Goal: Information Seeking & Learning: Learn about a topic

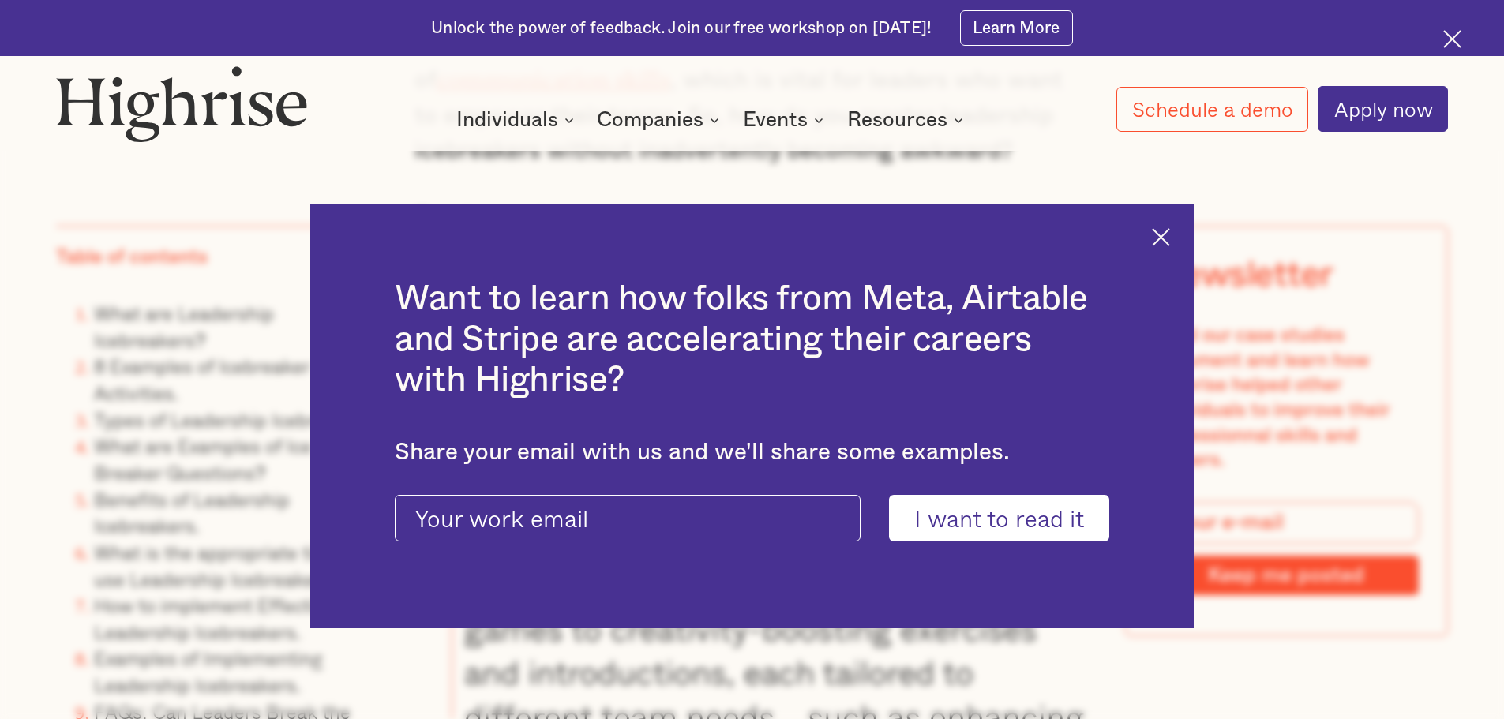
scroll to position [1895, 0]
click at [1170, 238] on img at bounding box center [1161, 237] width 18 height 18
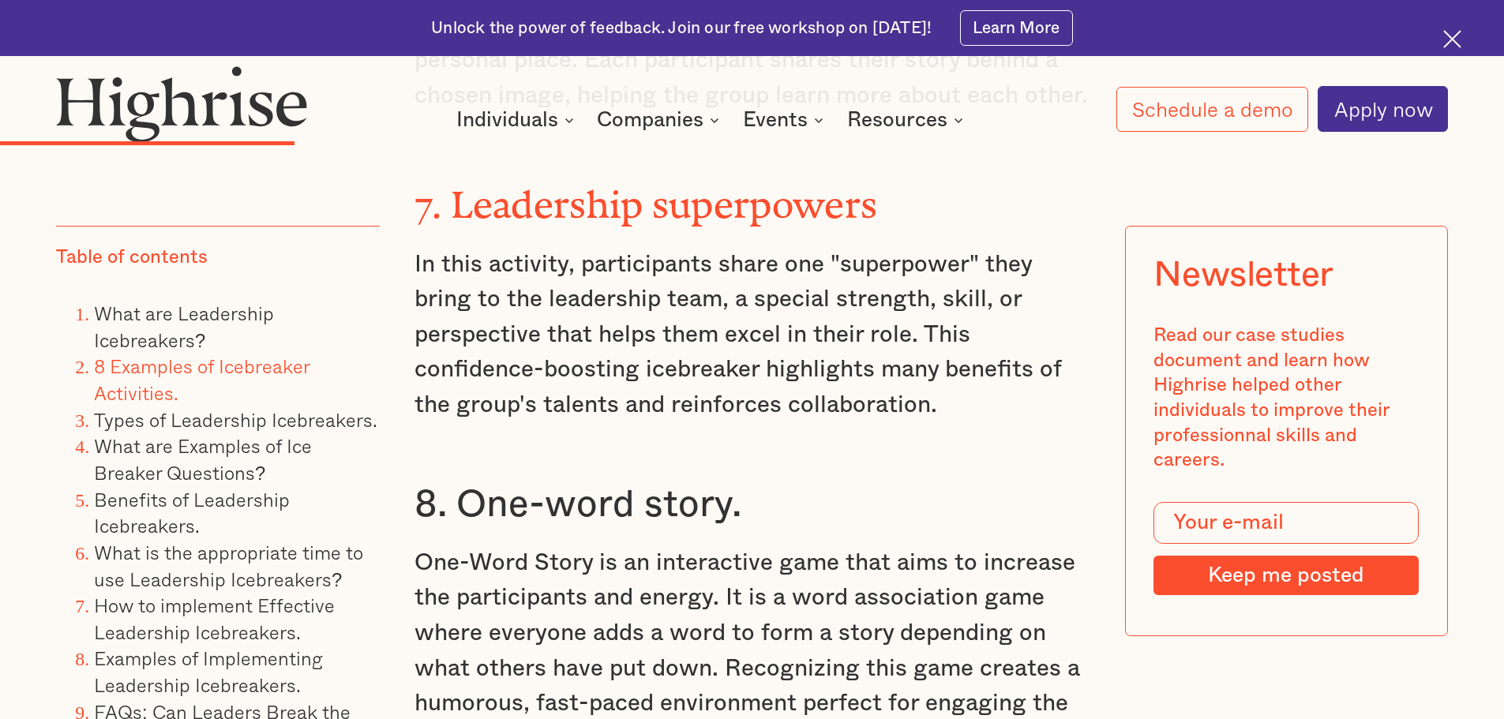
scroll to position [6633, 0]
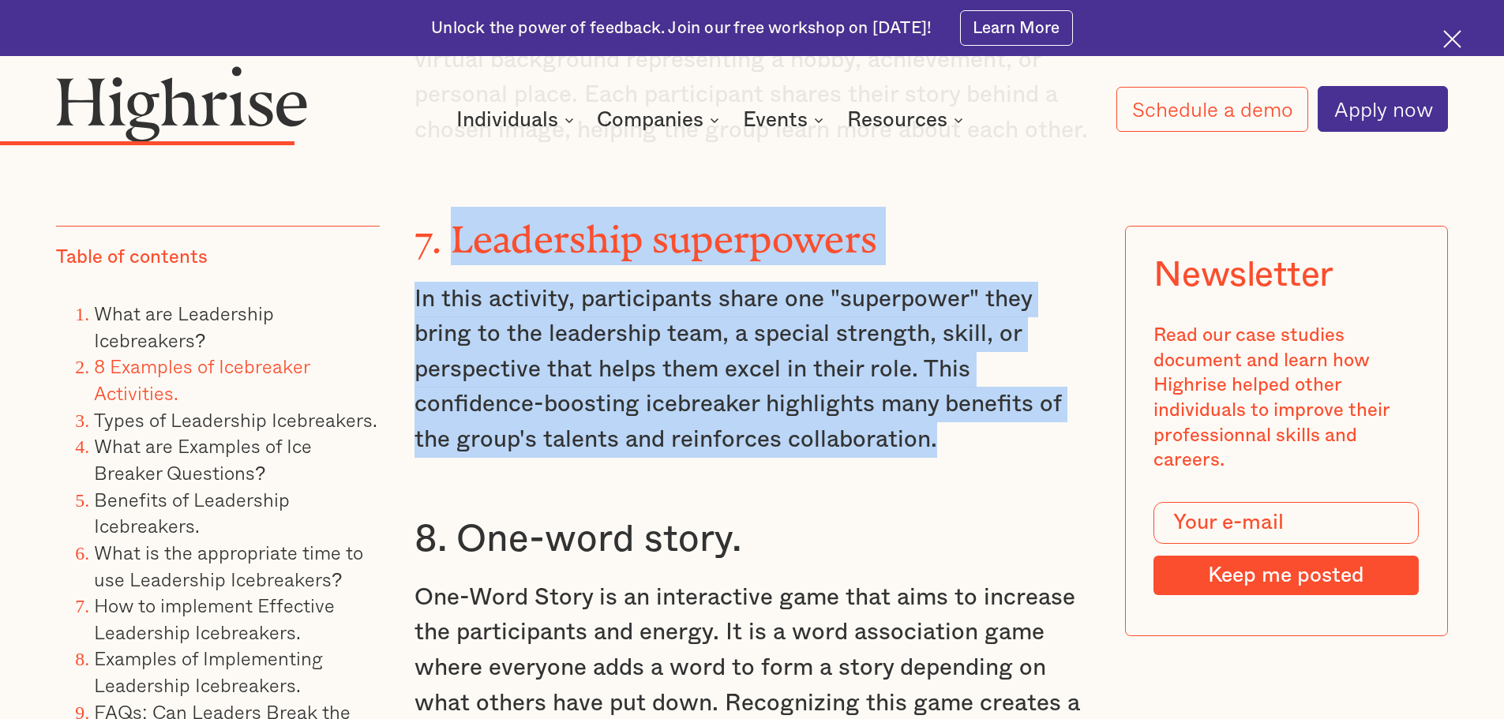
drag, startPoint x: 967, startPoint y: 415, endPoint x: 449, endPoint y: 213, distance: 556.5
copy div "Leadership superpowers In this activity, participants share one "superpower" th…"
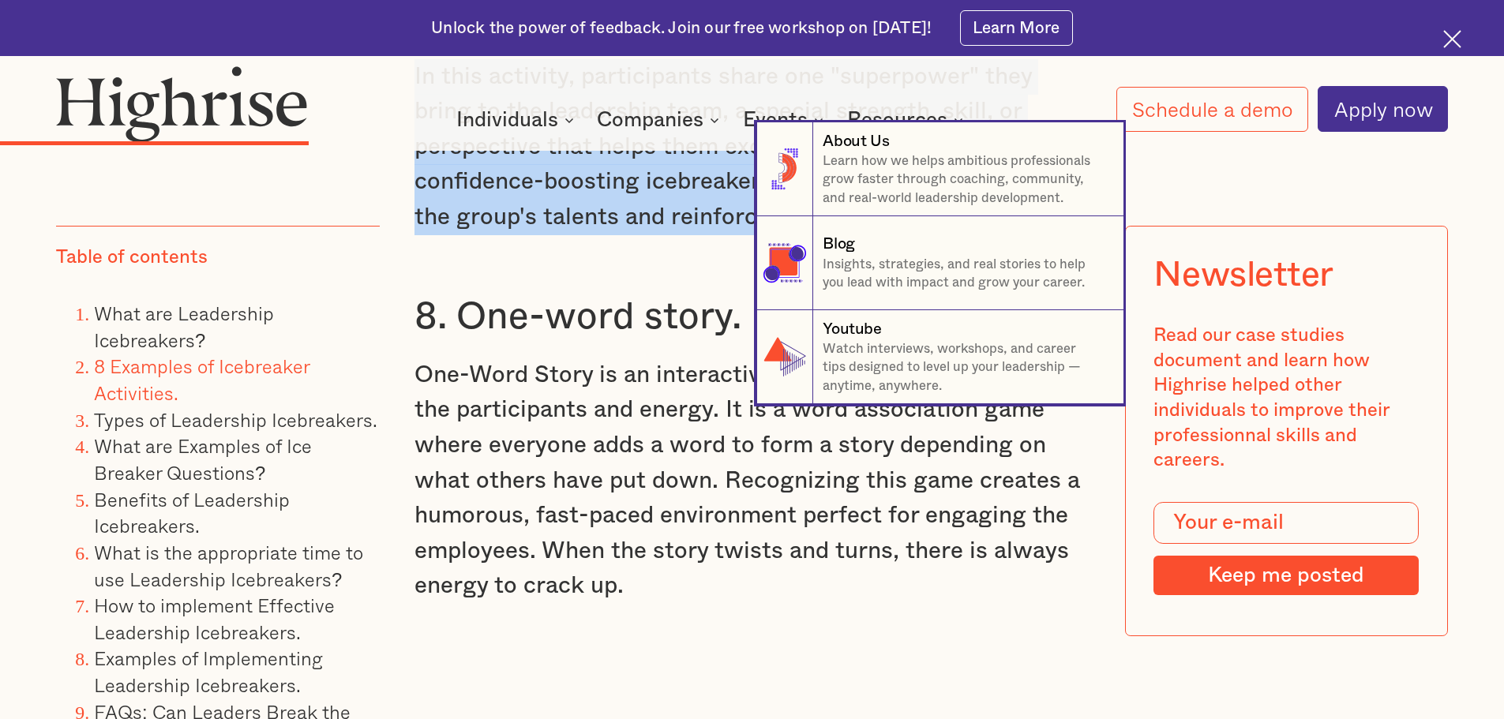
scroll to position [6870, 0]
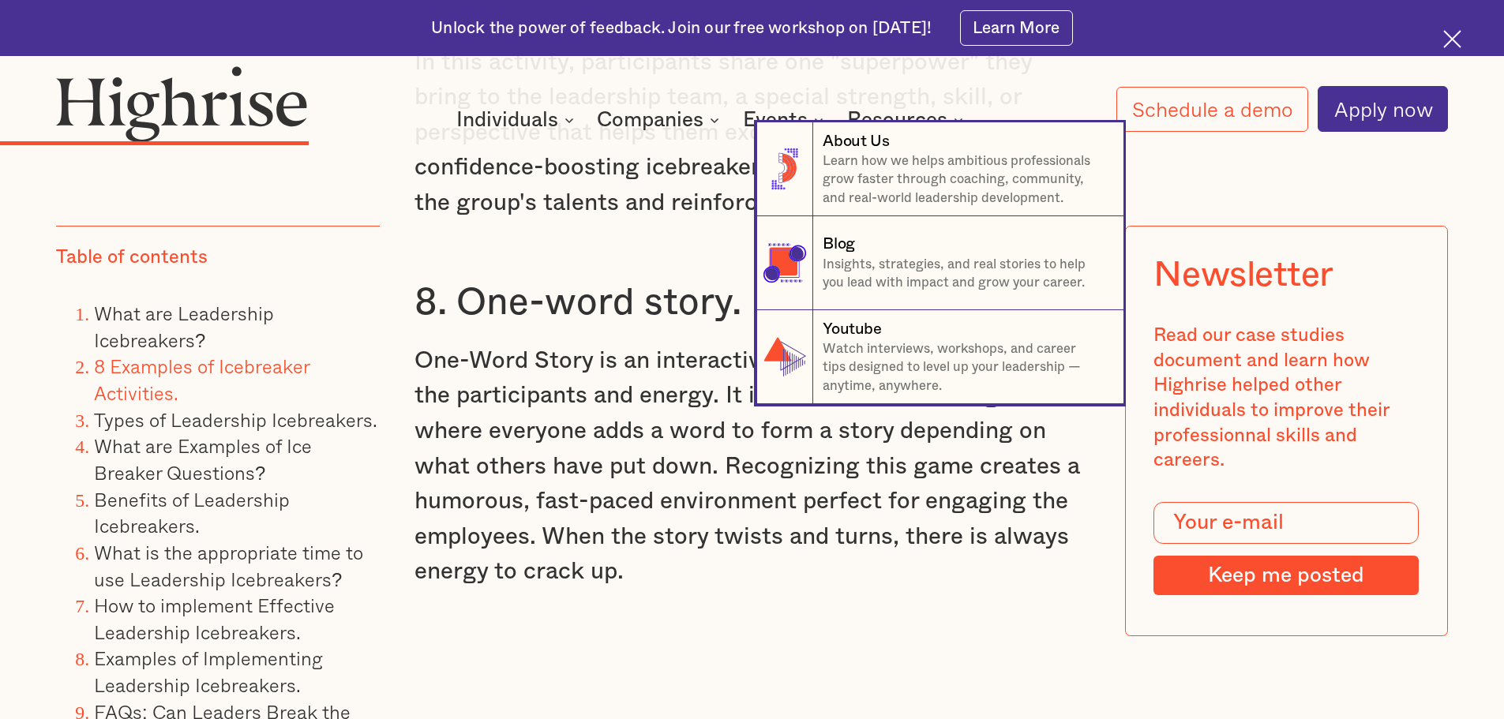
click at [473, 385] on nav "8 About Us Learn how we helps ambitious professionals grow faster through coach…" at bounding box center [752, 263] width 1504 height 282
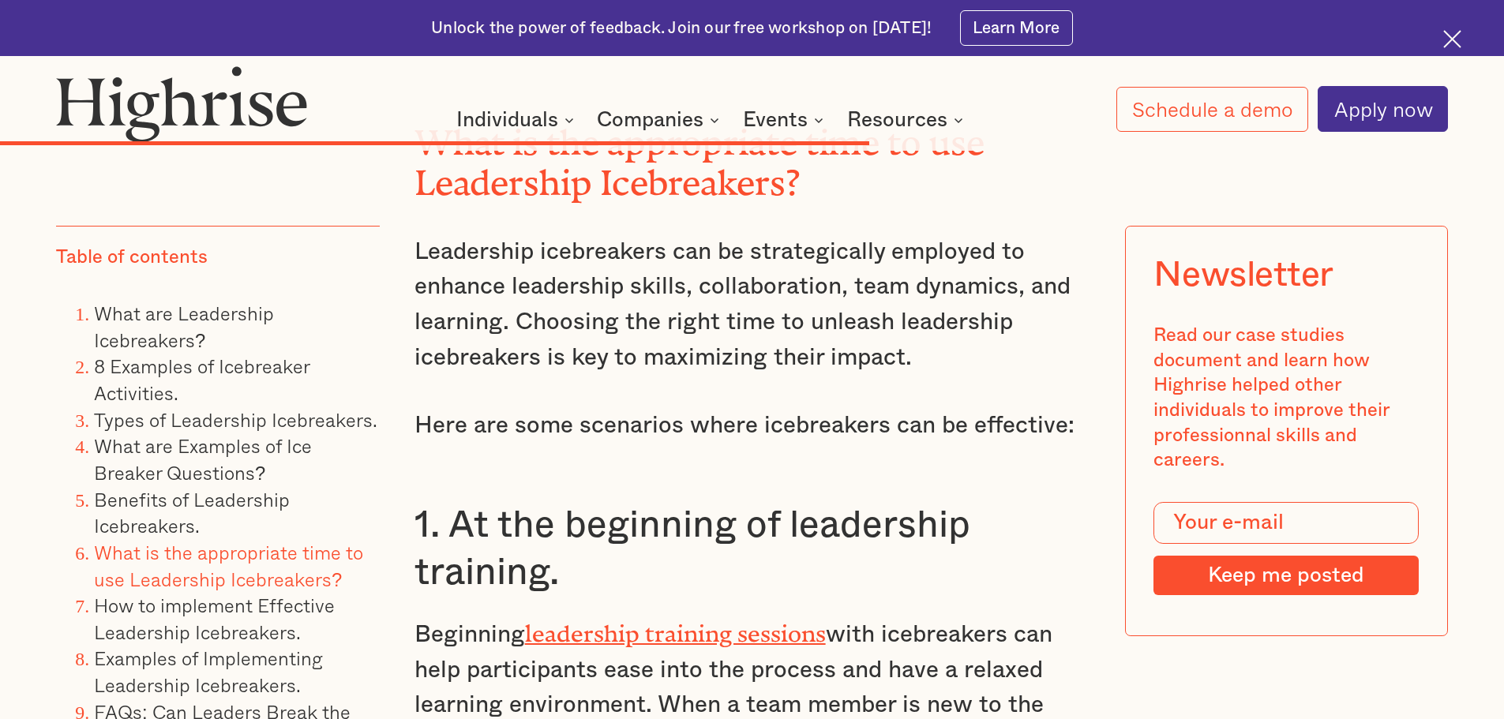
scroll to position [15714, 0]
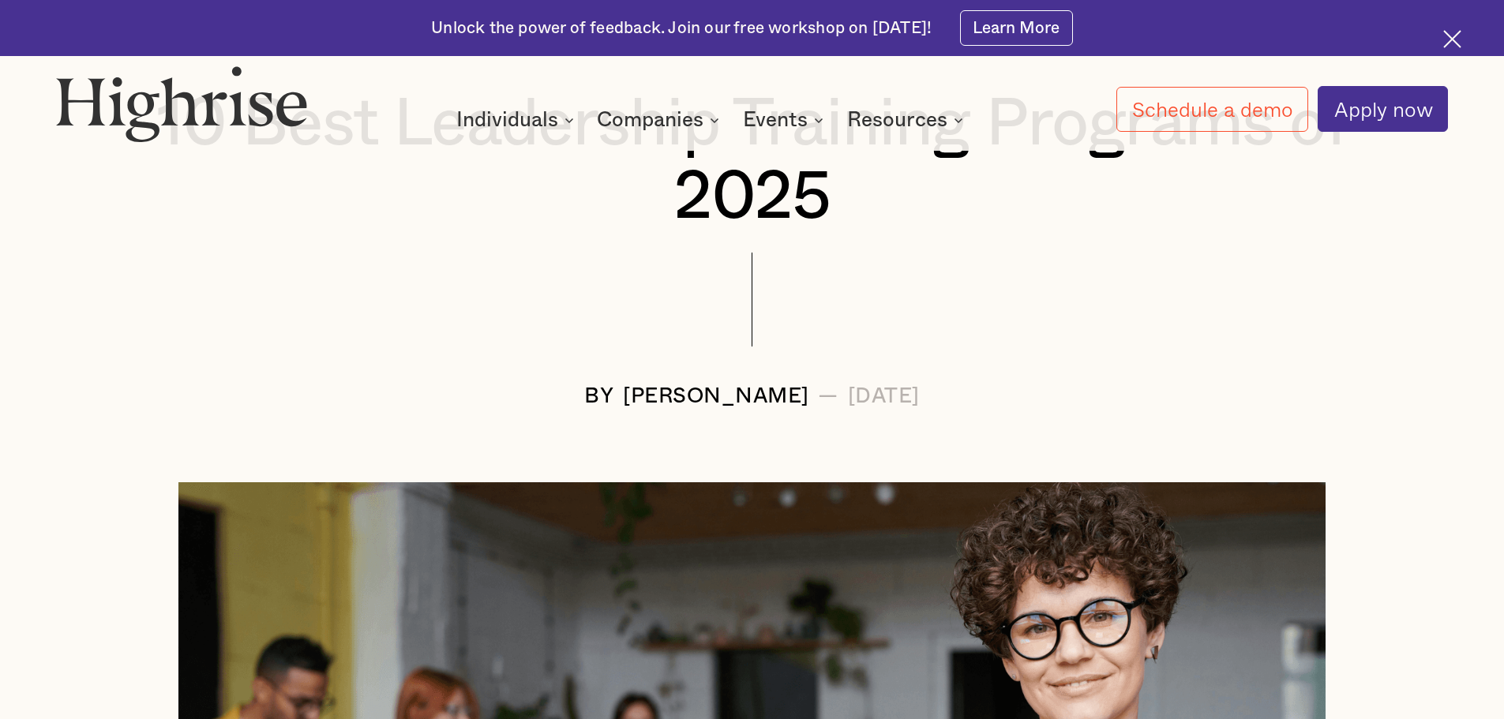
scroll to position [395, 0]
